Goal: Find specific page/section: Find specific page/section

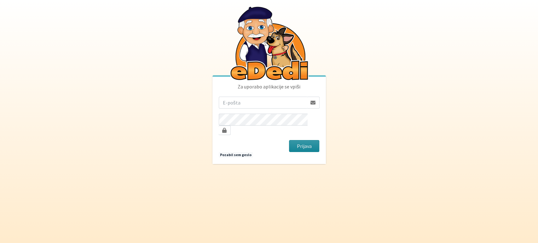
type input "[EMAIL_ADDRESS][DOMAIN_NAME]"
click at [295, 140] on button "Prijava" at bounding box center [304, 146] width 31 height 12
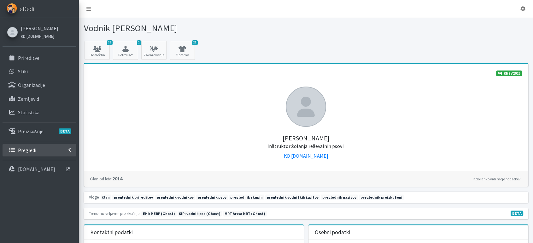
click at [71, 148] on icon at bounding box center [69, 150] width 3 height 5
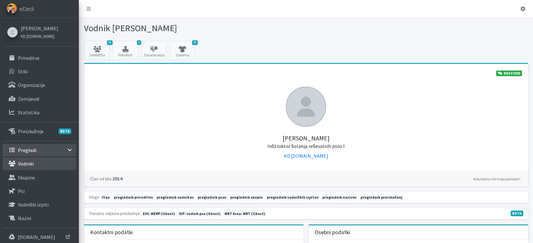
click at [42, 166] on link "Vodniki" at bounding box center [40, 164] width 74 height 13
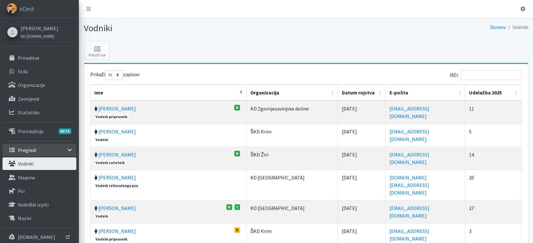
select select "50"
click at [484, 76] on input "Išči:" at bounding box center [491, 75] width 61 height 10
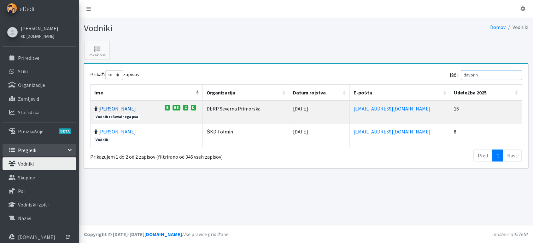
type input "davorin"
click at [126, 111] on link "Davorin Bastjančič" at bounding box center [117, 109] width 38 height 6
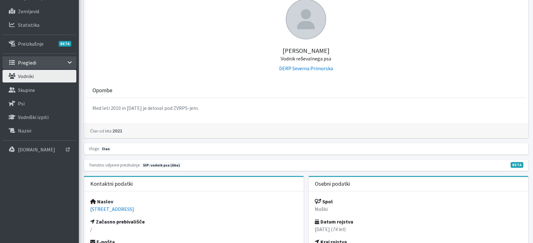
scroll to position [75, 0]
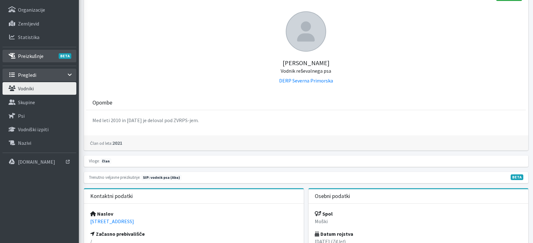
click at [32, 57] on p "Preizkušnje BETA" at bounding box center [31, 56] width 26 height 6
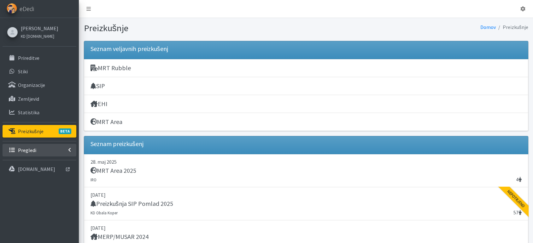
click at [75, 150] on link "Pregledi" at bounding box center [40, 150] width 74 height 13
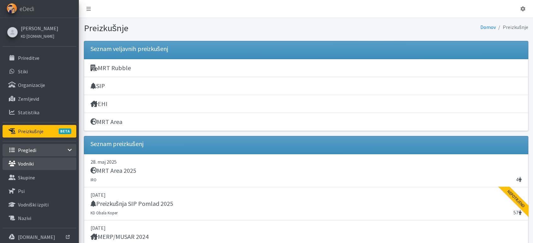
click at [23, 162] on p "Vodniki" at bounding box center [26, 164] width 16 height 6
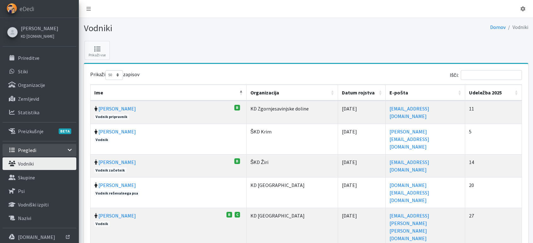
select select "50"
click at [484, 75] on input "Išči:" at bounding box center [491, 75] width 61 height 10
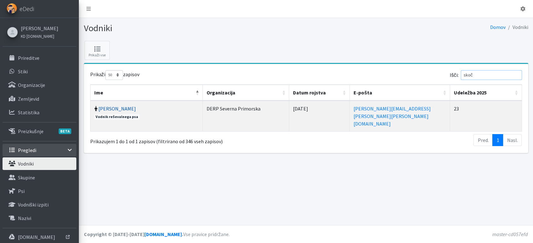
type input "skoč"
click at [111, 109] on link "[PERSON_NAME]" at bounding box center [117, 109] width 38 height 6
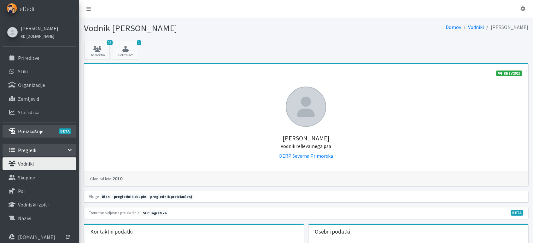
click at [41, 131] on p "Preizkušnje BETA" at bounding box center [31, 131] width 26 height 6
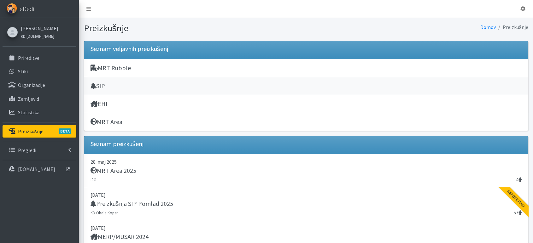
click at [108, 90] on div "SIP" at bounding box center [305, 86] width 431 height 9
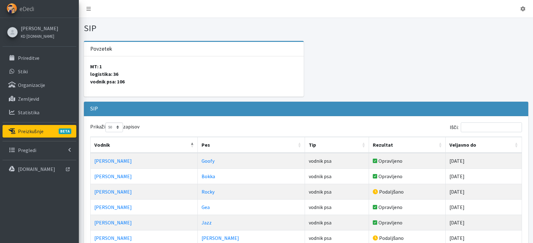
select select "50"
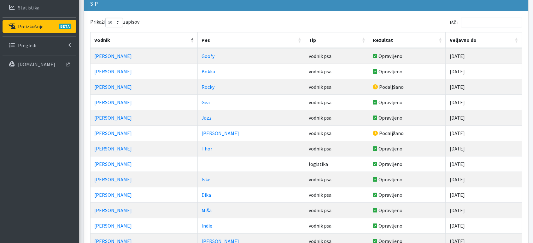
scroll to position [70, 0]
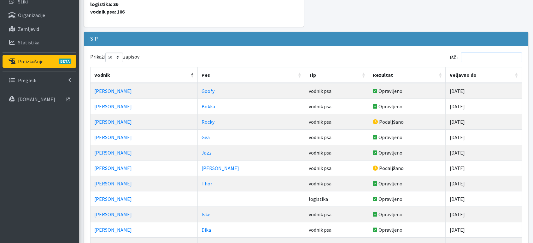
click at [496, 55] on input "Išči:" at bounding box center [491, 58] width 61 height 10
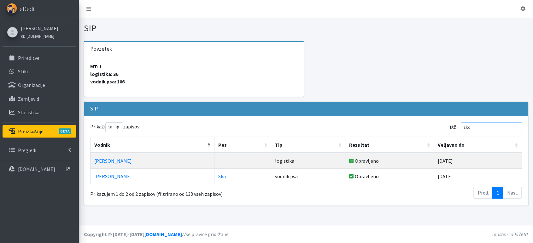
scroll to position [0, 0]
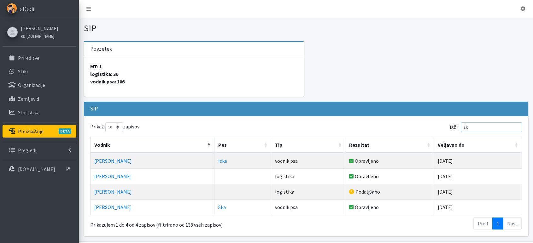
type input "s"
